Goal: Complete application form

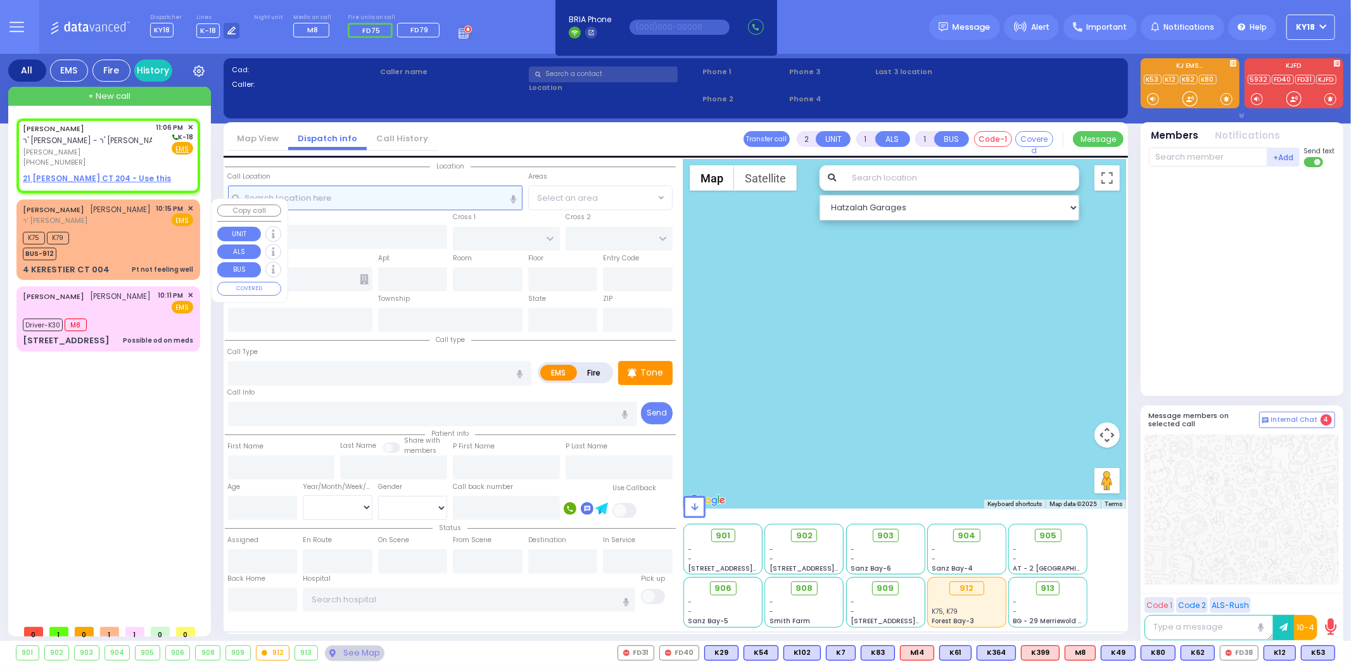
select select
radio input "true"
type input "[PERSON_NAME]"
select select
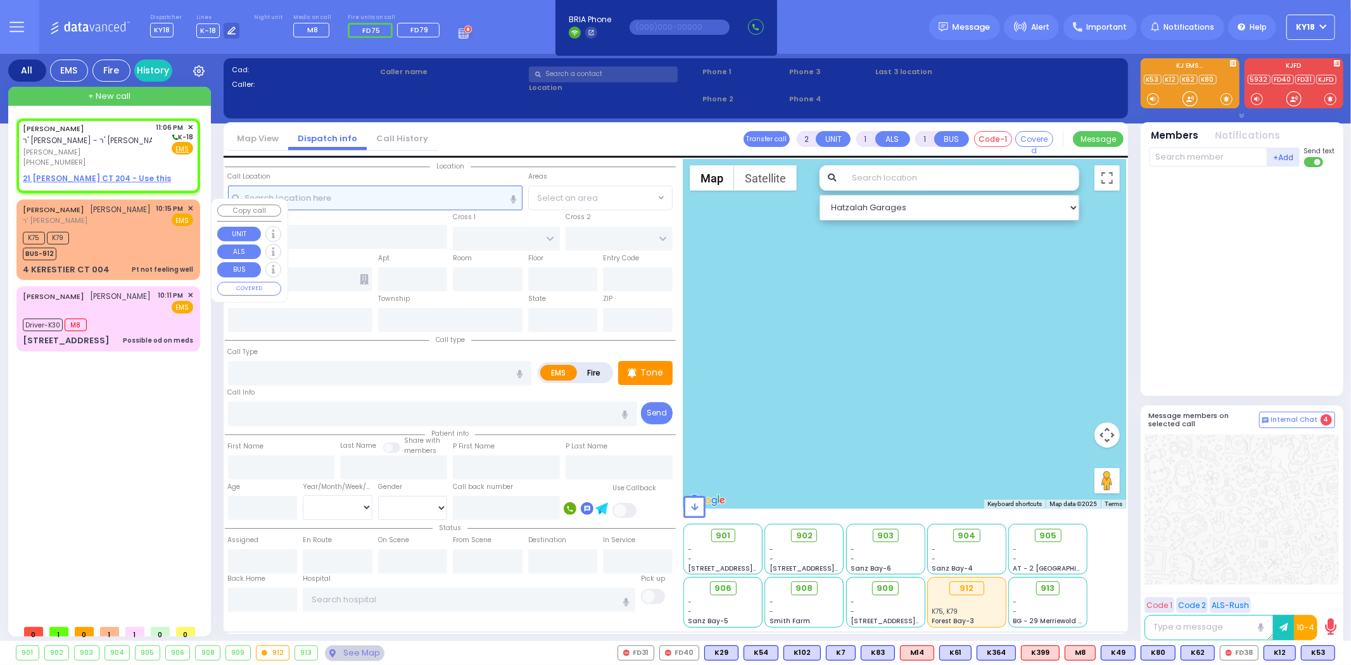
type input "23:06"
select select "Hatzalah Garages"
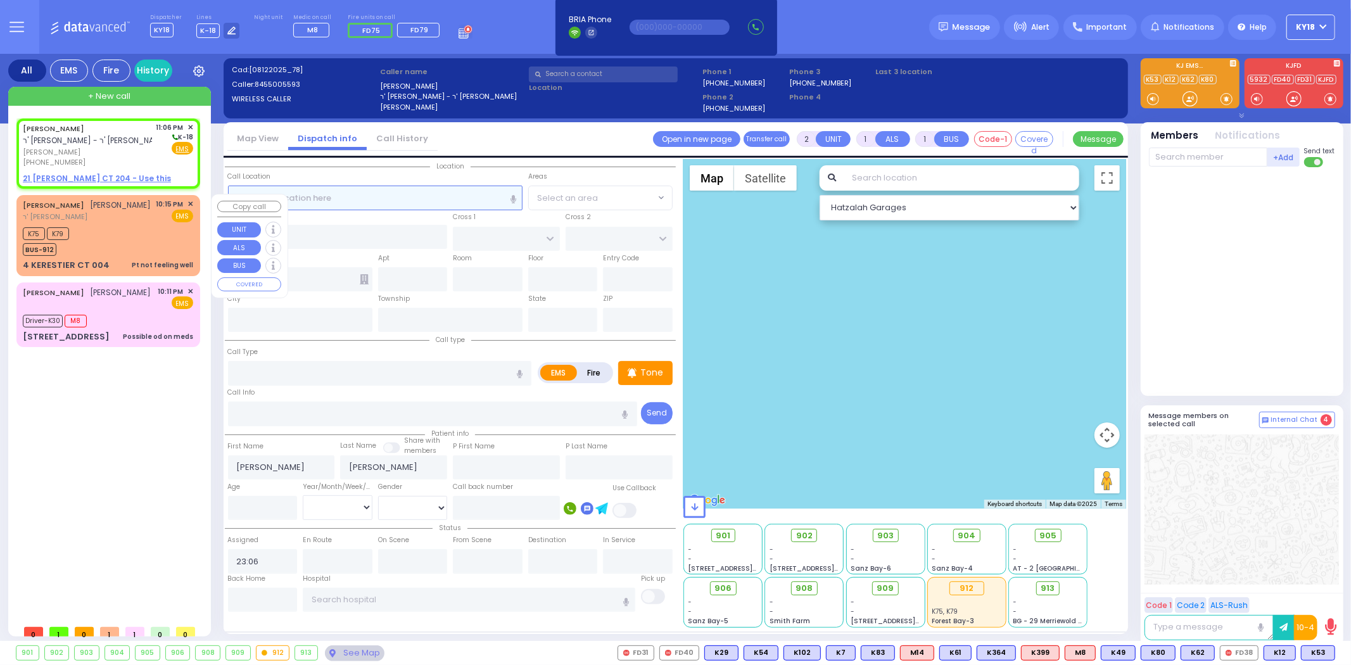
select select
radio input "true"
select select
select select "Hatzalah Garages"
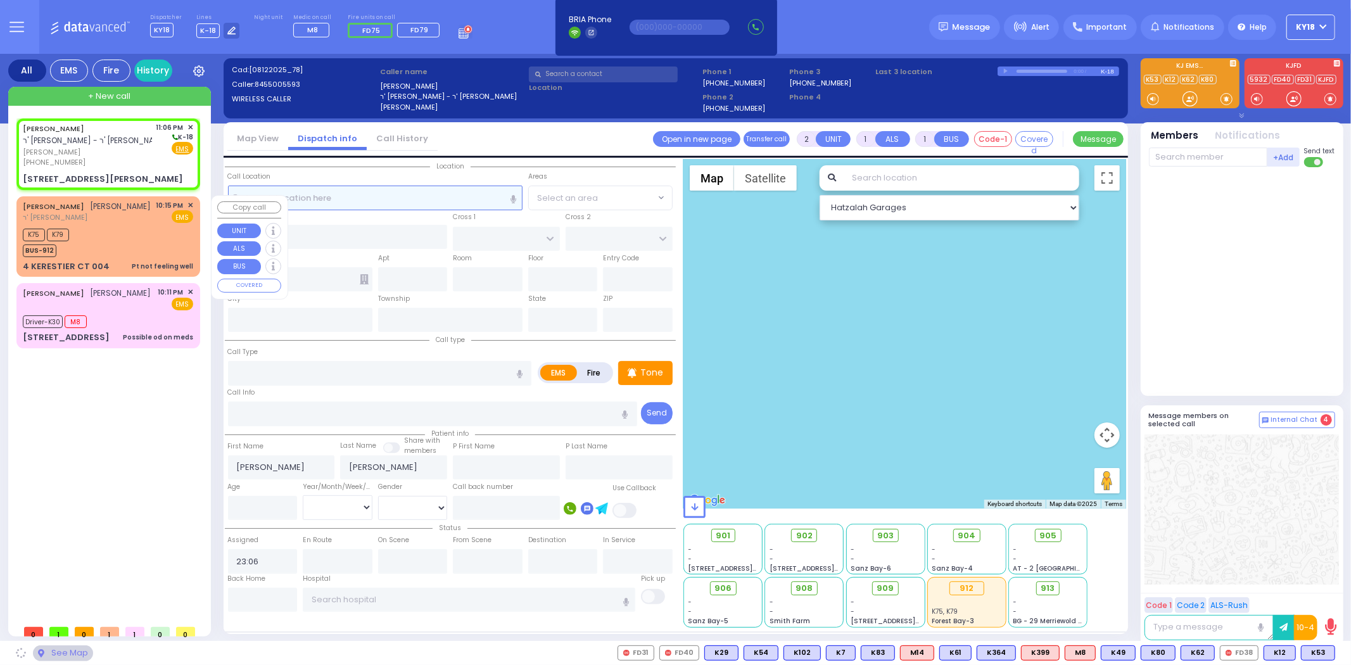
select select
radio input "true"
select select
select select "Hatzalah Garages"
type input "SATMAR DR"
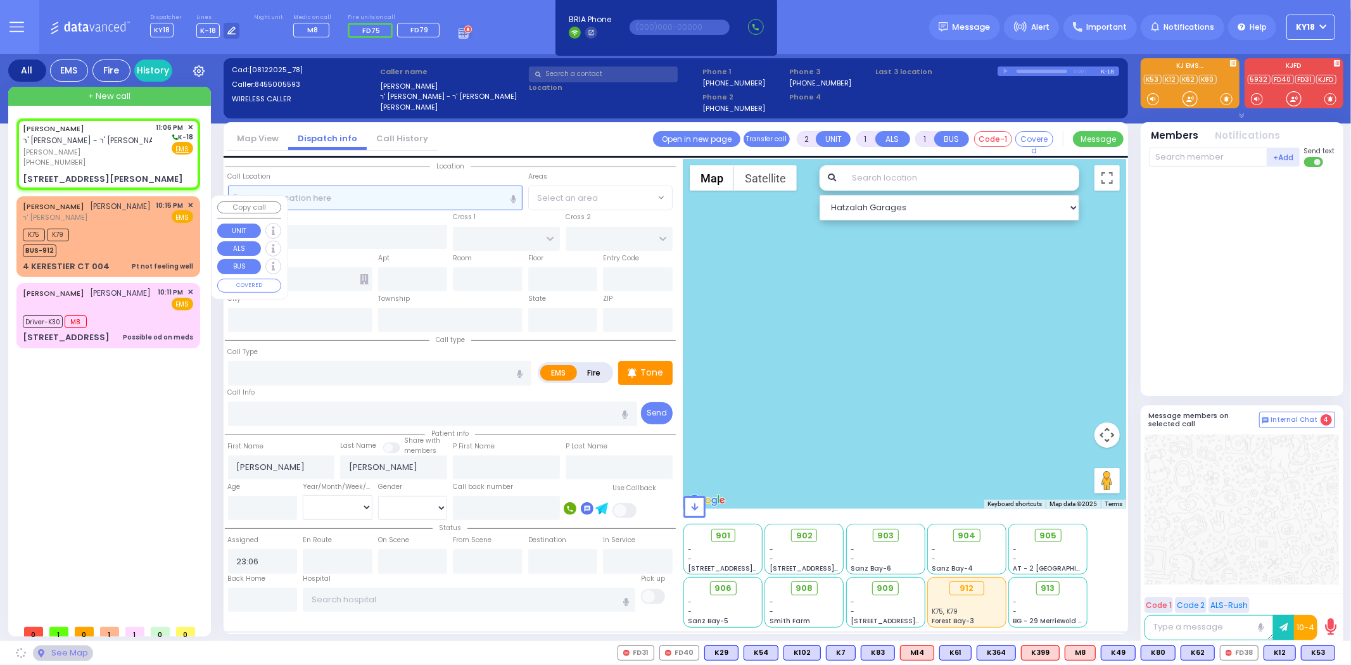
type input "[PERSON_NAME] COURT"
type input "21 [PERSON_NAME] CT"
type input "204"
type input "[PERSON_NAME]"
type input "[US_STATE]"
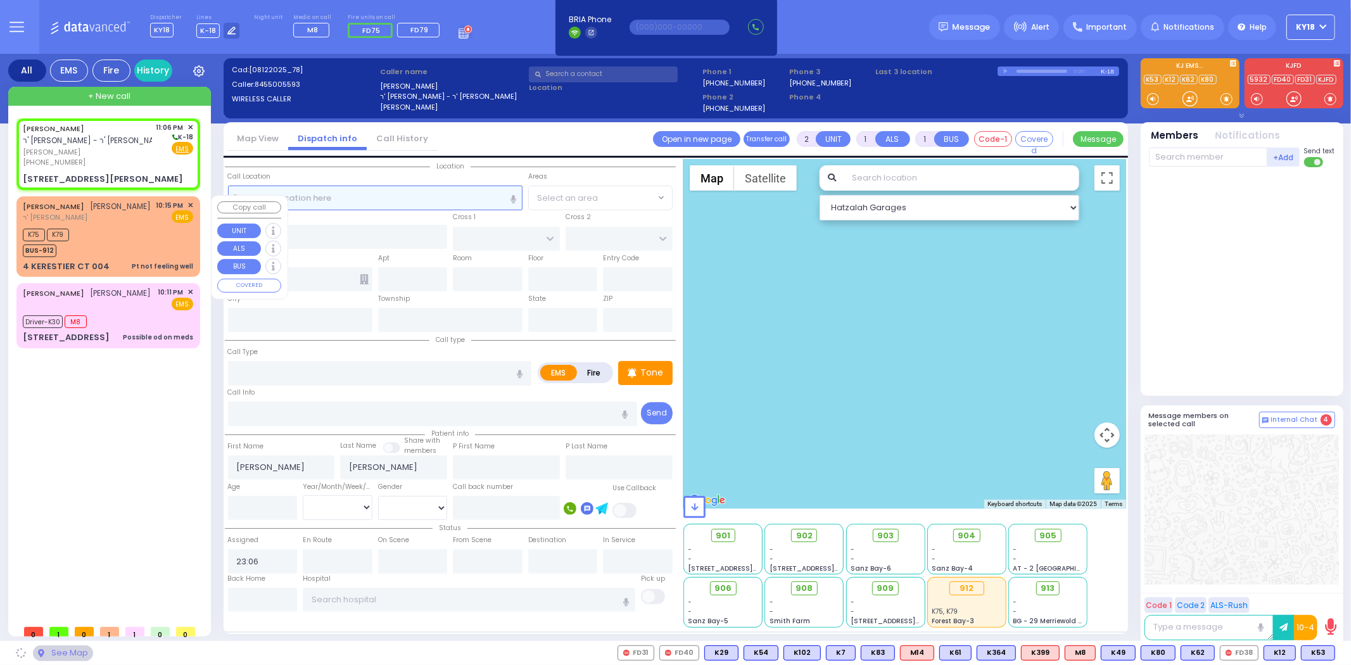
type input "10950"
select select "SECTION 3"
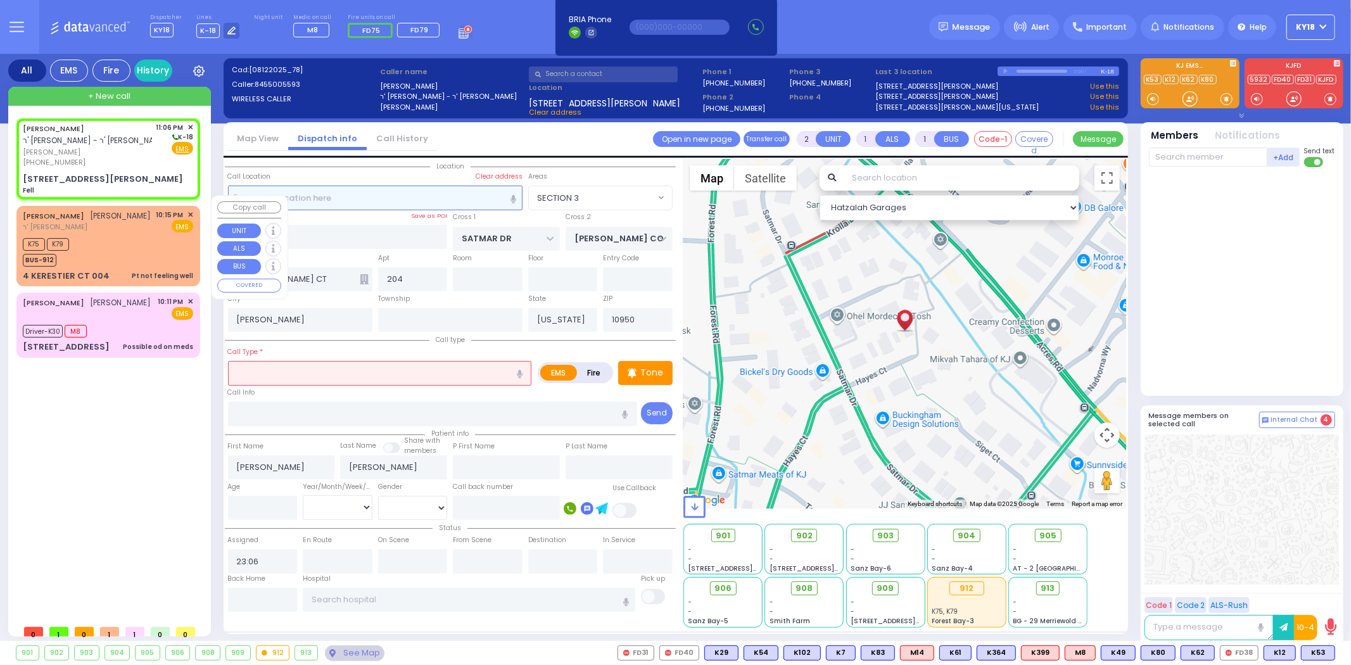
select select
type input "Fell"
radio input "true"
select select
select select "Hatzalah Garages"
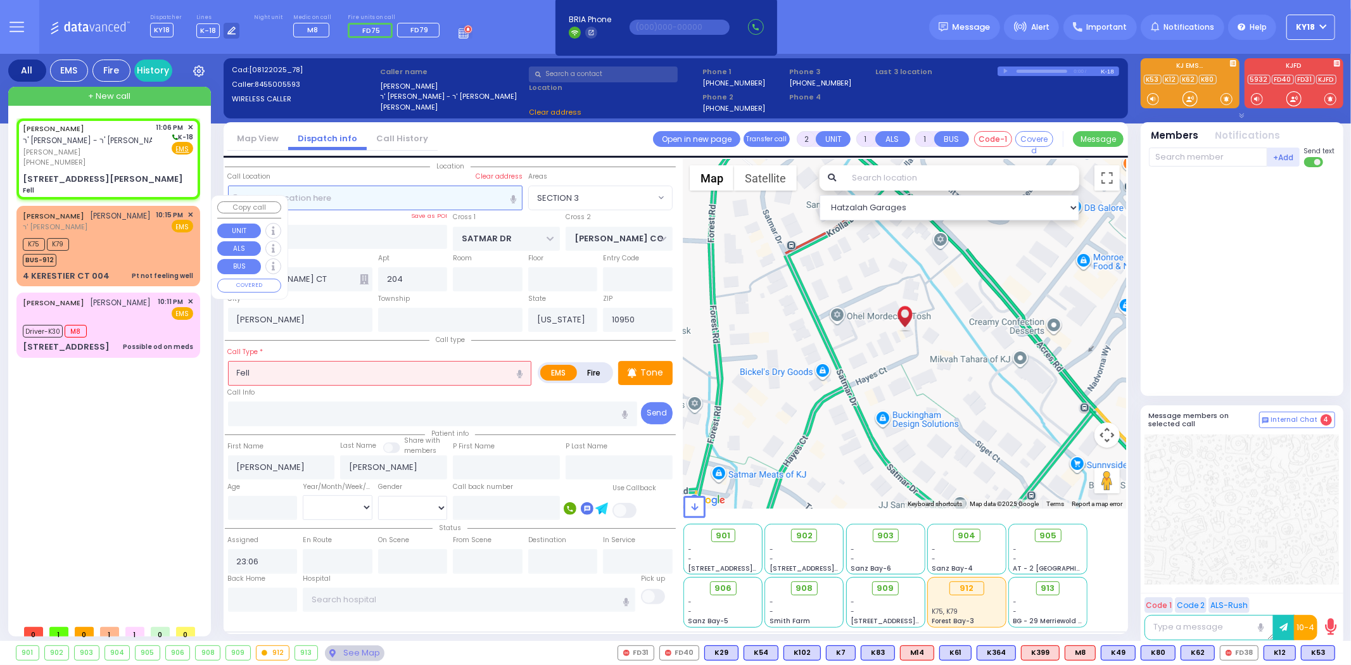
select select "SECTION 3"
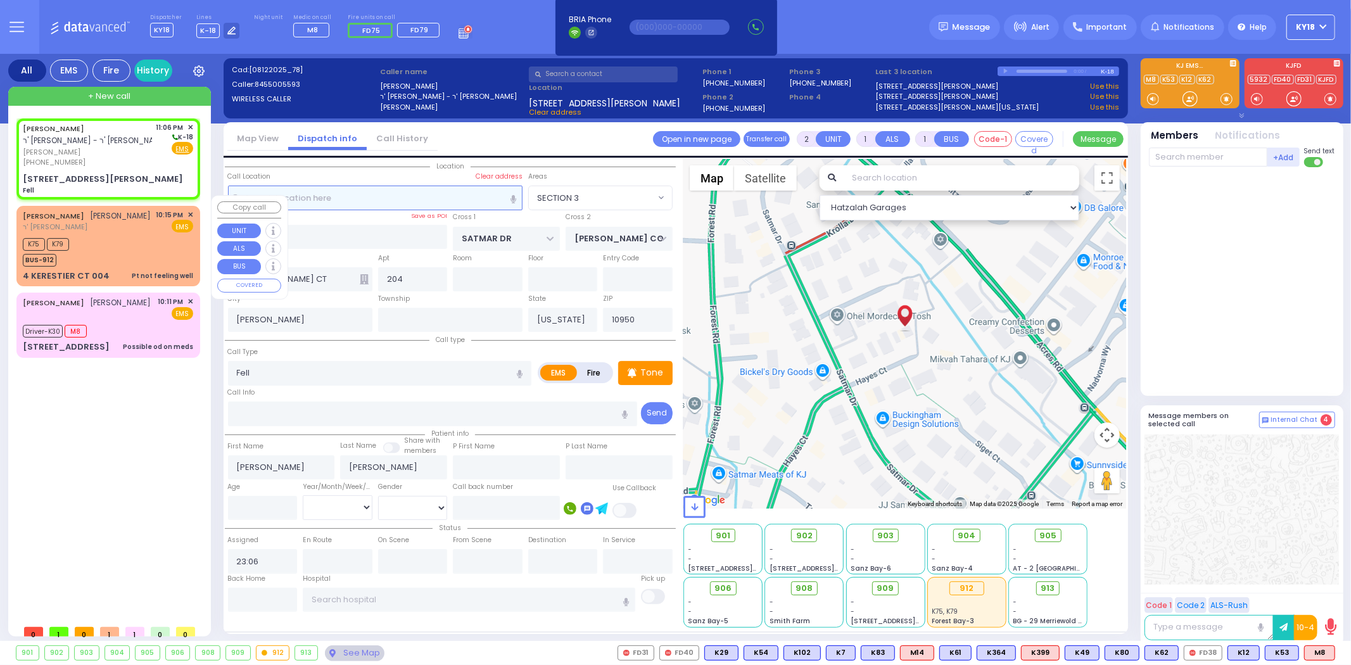
select select
radio input "true"
select select
select select "Hatzalah Garages"
select select "SECTION 3"
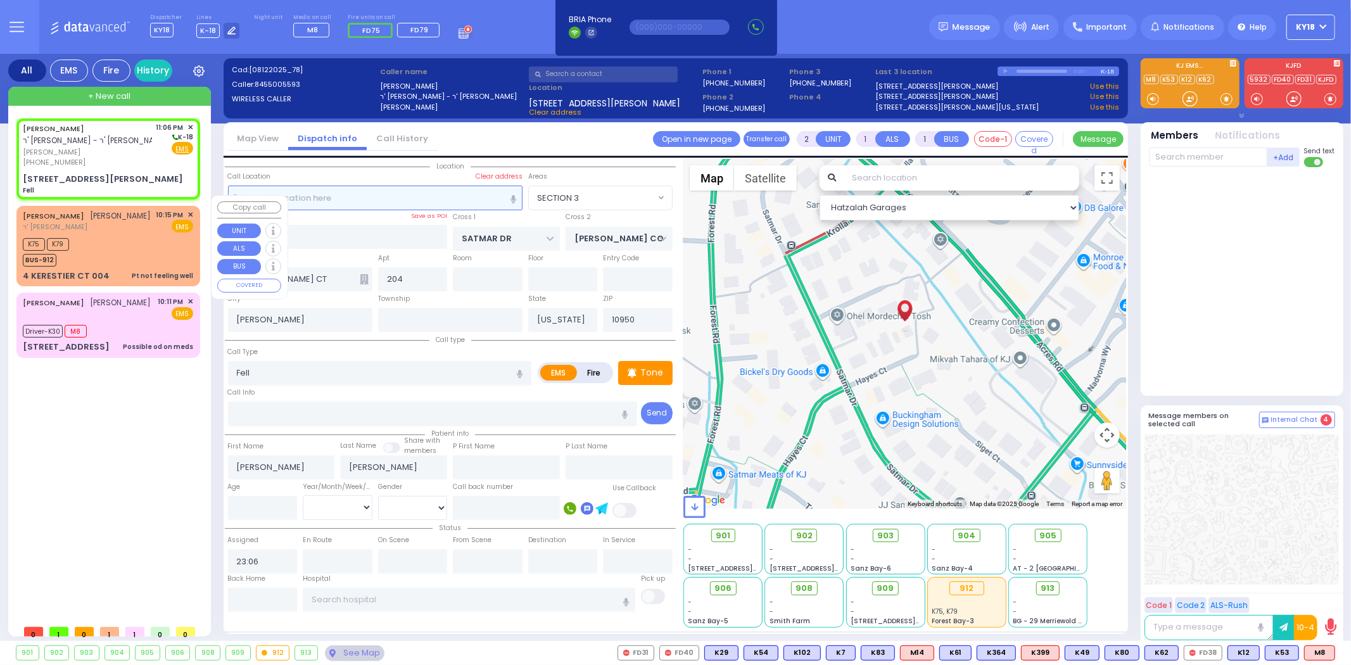
select select
radio input "true"
select select
select select "Hatzalah Garages"
select select "SECTION 3"
